Goal: Transaction & Acquisition: Purchase product/service

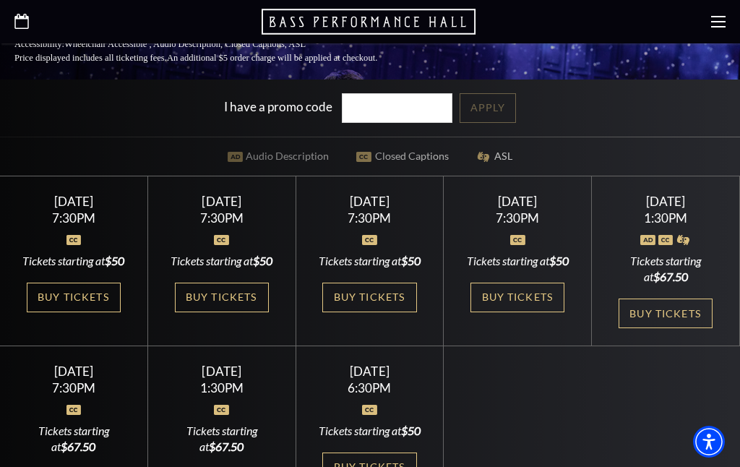
scroll to position [397, 0]
click at [397, 307] on link "Buy Tickets" at bounding box center [369, 298] width 94 height 30
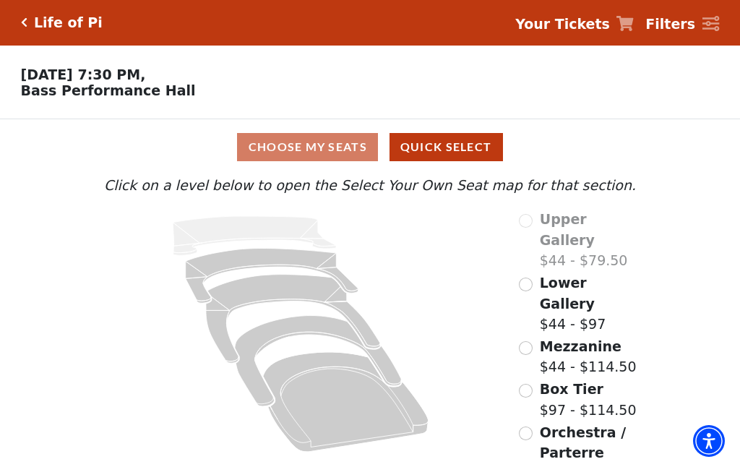
click at [576, 425] on span "Orchestra / Parterre Circle" at bounding box center [583, 453] width 86 height 57
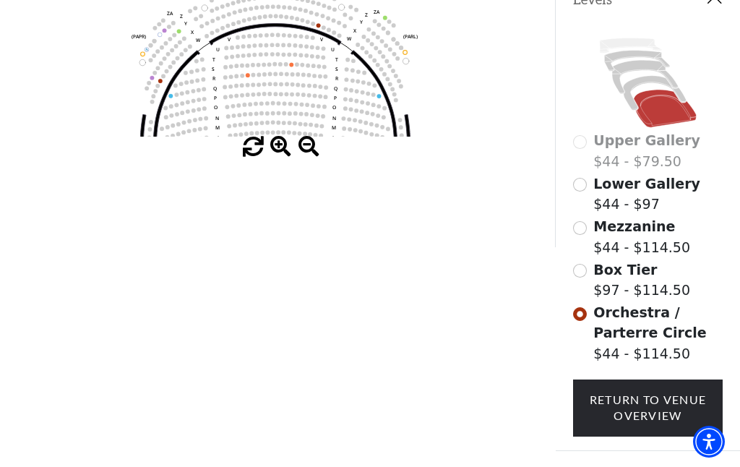
scroll to position [363, 0]
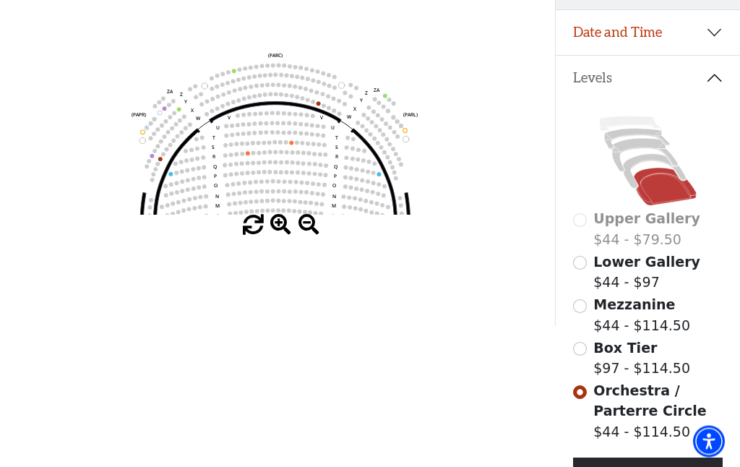
click at [281, 236] on span at bounding box center [280, 225] width 21 height 21
click at [286, 236] on span at bounding box center [280, 225] width 21 height 21
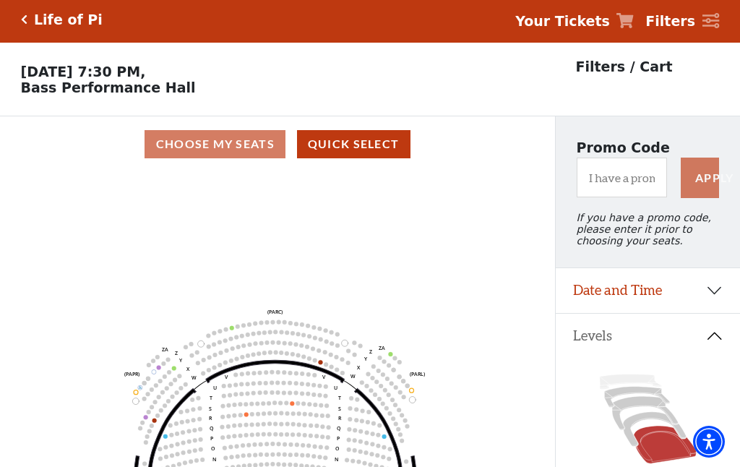
scroll to position [0, 0]
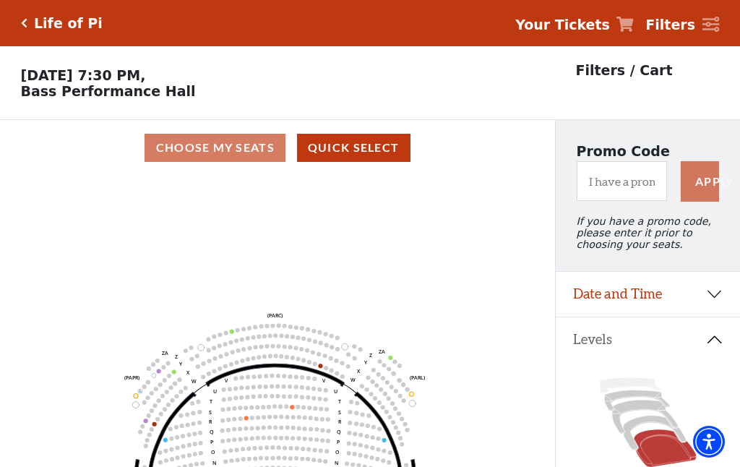
click at [375, 158] on button "Quick Select" at bounding box center [353, 148] width 113 height 28
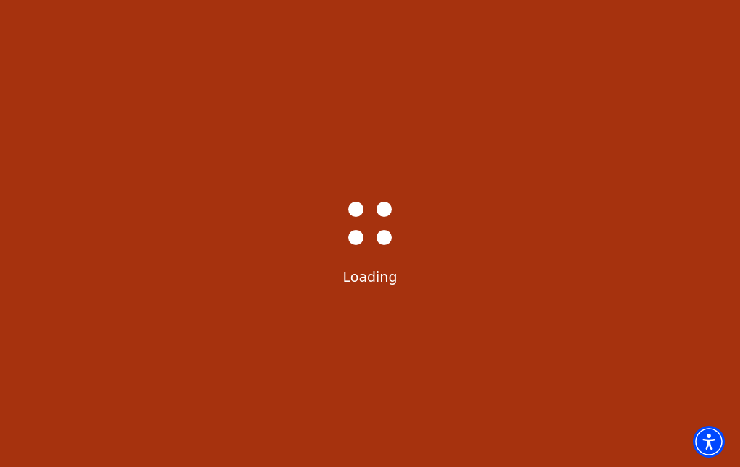
select select "6213"
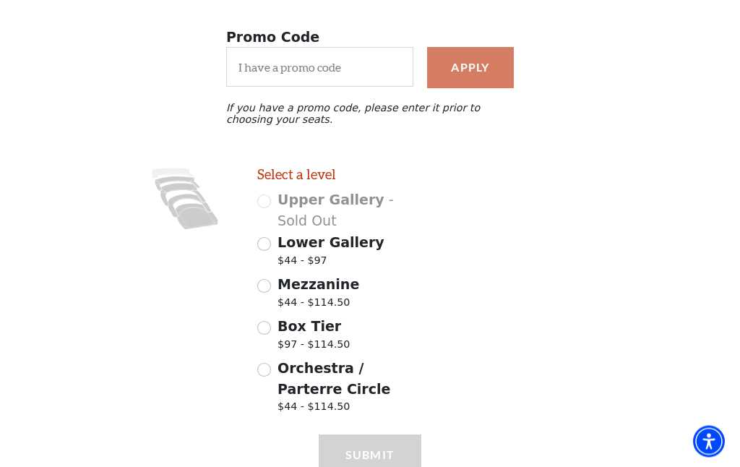
scroll to position [267, 0]
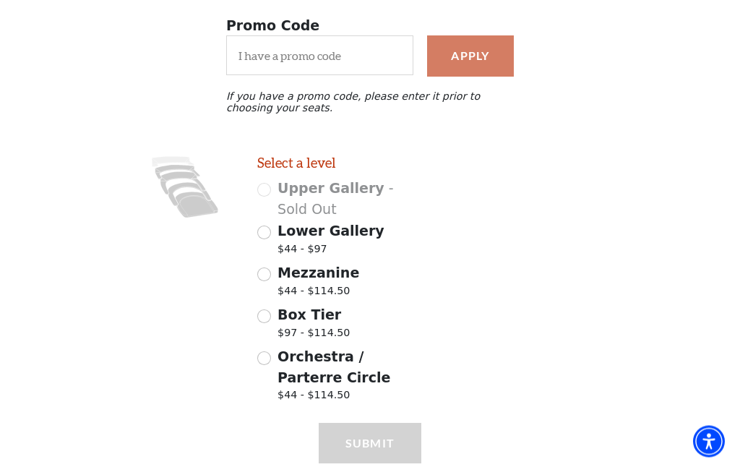
click at [262, 374] on div "Orchestra / Parterre Circle $44 - $114.50" at bounding box center [339, 377] width 165 height 61
click at [269, 356] on input "Orchestra / Parterre Circle $44 - $114.50" at bounding box center [264, 359] width 14 height 14
radio input "true"
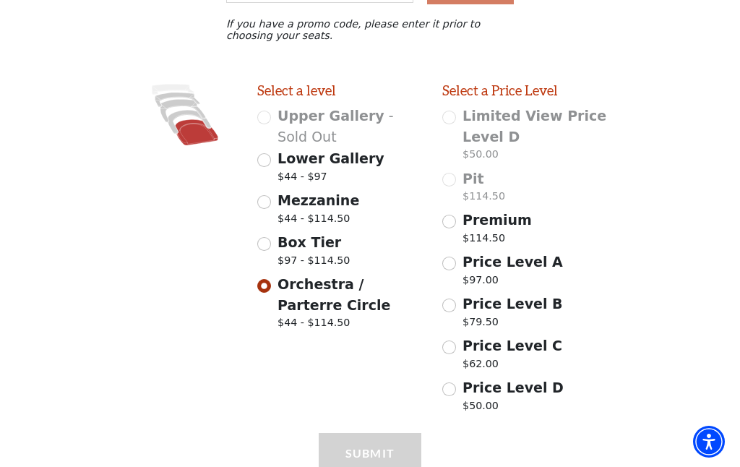
scroll to position [349, 0]
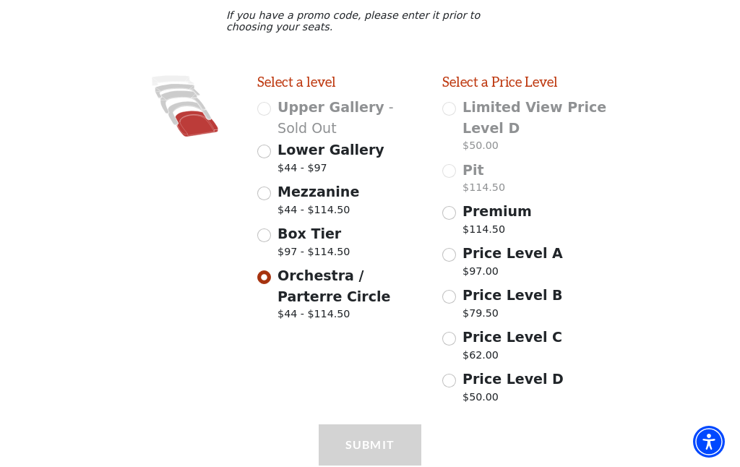
click at [455, 379] on input "Price Level D $50.00" at bounding box center [449, 381] width 14 height 14
radio input "true"
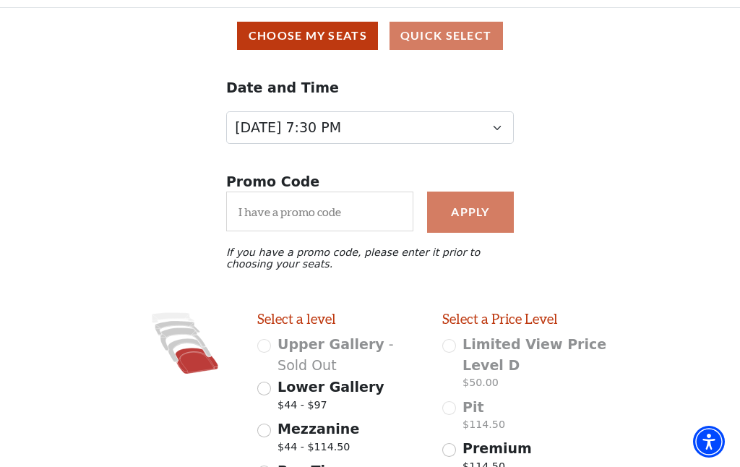
scroll to position [0, 0]
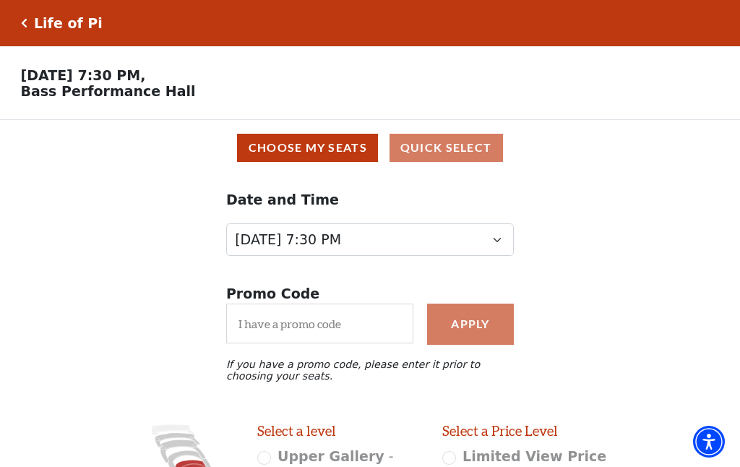
click at [21, 27] on icon "Click here to go back to filters" at bounding box center [24, 23] width 7 height 10
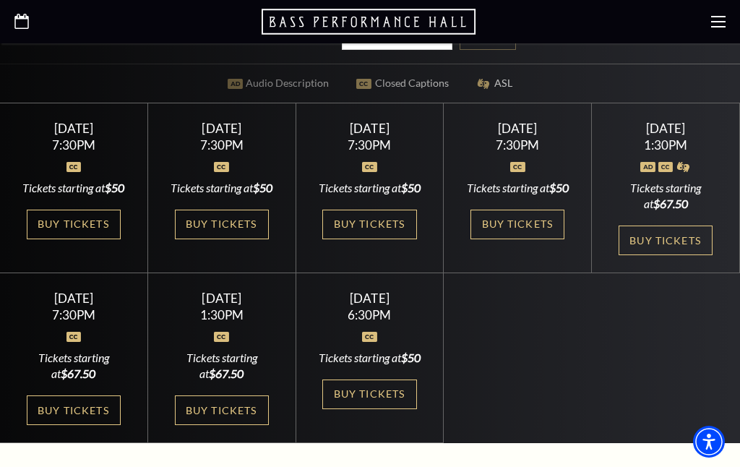
scroll to position [468, 0]
